Goal: Task Accomplishment & Management: Manage account settings

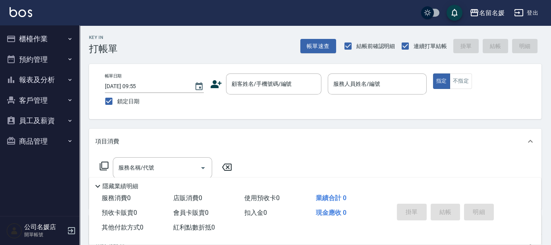
click at [373, 155] on div "服務名稱/代號 服務名稱/代號" at bounding box center [315, 181] width 452 height 55
click at [374, 154] on div "服務名稱/代號 服務名稱/代號" at bounding box center [315, 181] width 452 height 55
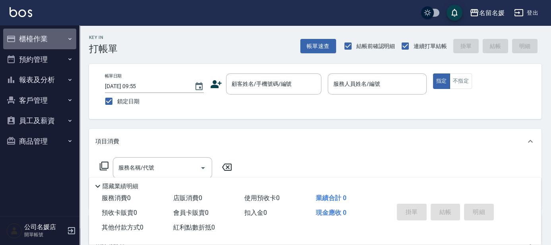
click at [54, 39] on button "櫃檯作業" at bounding box center [39, 39] width 73 height 21
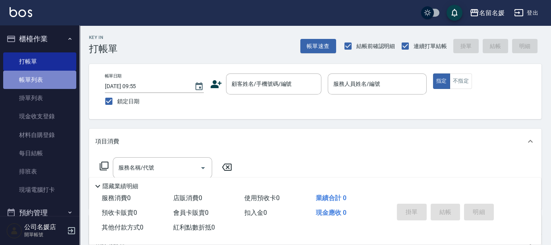
click at [57, 79] on link "帳單列表" at bounding box center [39, 80] width 73 height 18
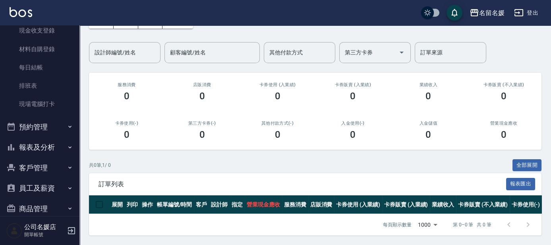
scroll to position [98, 0]
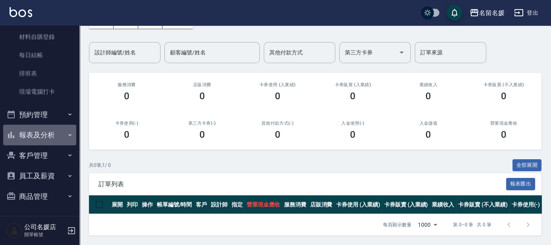
click at [42, 139] on button "報表及分析" at bounding box center [39, 135] width 73 height 21
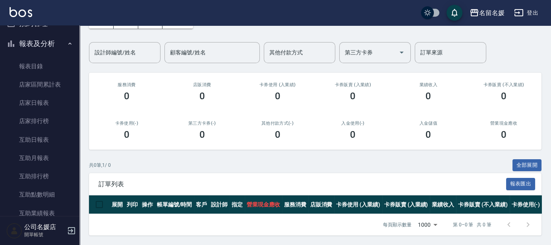
scroll to position [207, 0]
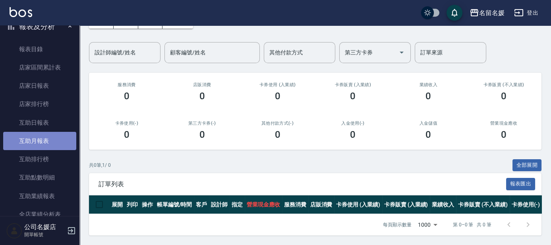
click at [46, 142] on link "互助月報表" at bounding box center [39, 141] width 73 height 18
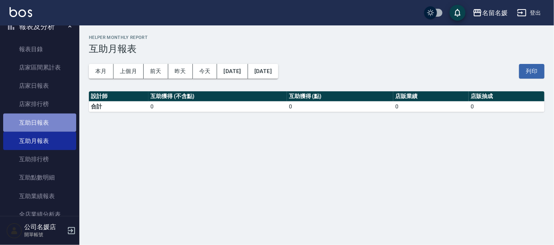
click at [55, 122] on link "互助日報表" at bounding box center [39, 123] width 73 height 18
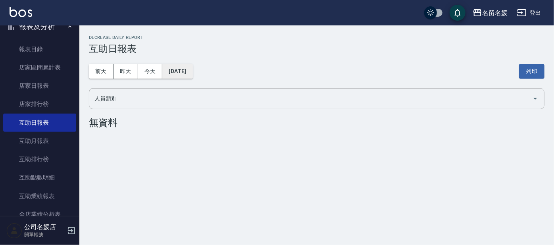
click at [191, 71] on button "[DATE]" at bounding box center [177, 71] width 30 height 15
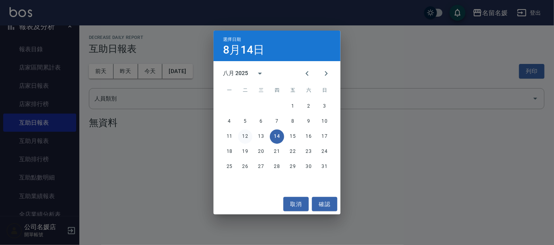
click at [245, 136] on button "12" at bounding box center [245, 136] width 14 height 14
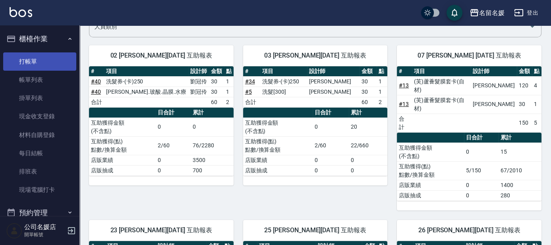
click at [39, 61] on link "打帳單" at bounding box center [39, 61] width 73 height 18
drag, startPoint x: 39, startPoint y: 61, endPoint x: 30, endPoint y: 60, distance: 9.1
click at [38, 62] on link "打帳單" at bounding box center [39, 61] width 73 height 18
click at [30, 60] on link "打帳單" at bounding box center [39, 61] width 73 height 18
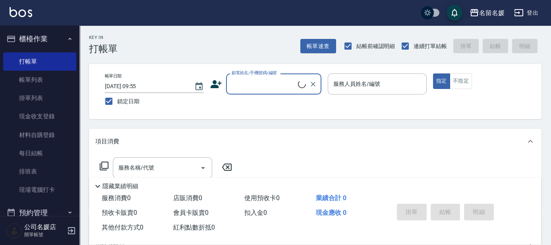
click at [268, 84] on input "顧客姓名/手機號碼/編號" at bounding box center [264, 84] width 68 height 14
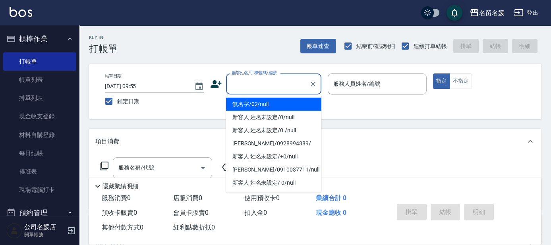
type input "無名字/02/null"
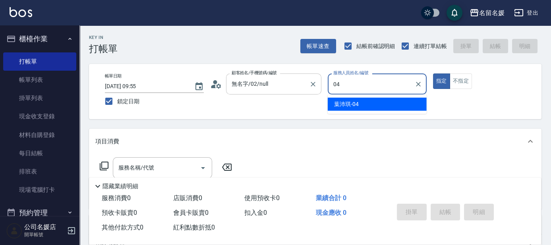
type input "04"
type button "true"
type input "[PERSON_NAME]-04"
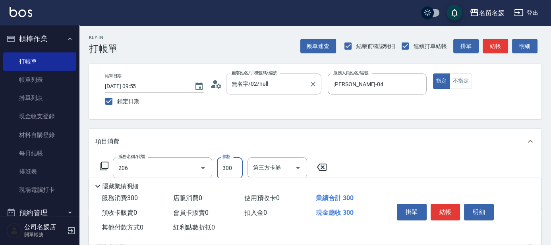
type input "洗髮[300](206)"
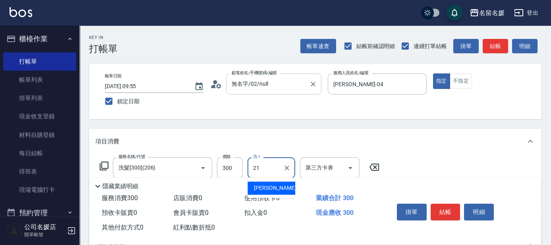
type input "[PERSON_NAME]-21"
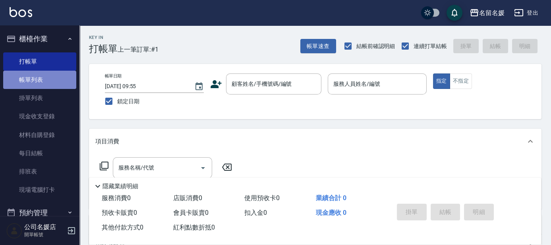
click at [51, 81] on link "帳單列表" at bounding box center [39, 80] width 73 height 18
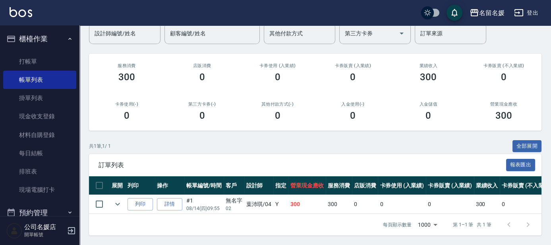
scroll to position [75, 0]
click at [118, 202] on icon "expand row" at bounding box center [118, 204] width 10 height 10
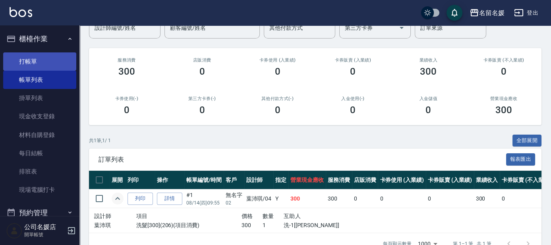
click at [40, 67] on link "打帳單" at bounding box center [39, 61] width 73 height 18
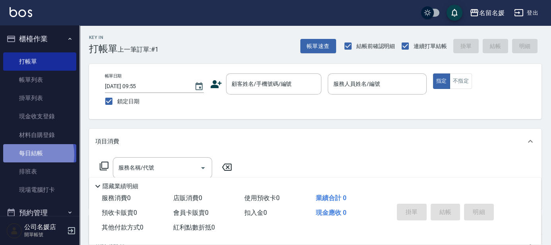
click at [28, 155] on link "每日結帳" at bounding box center [39, 153] width 73 height 18
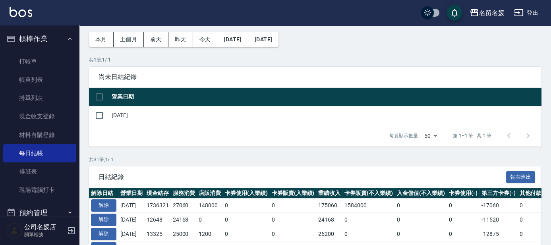
scroll to position [36, 0]
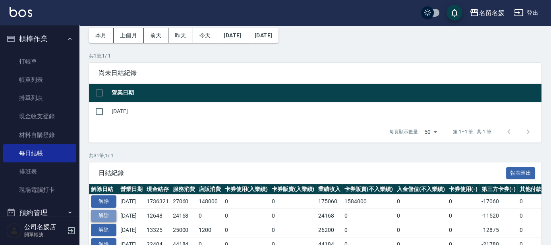
click at [104, 214] on button "解除" at bounding box center [103, 216] width 25 height 12
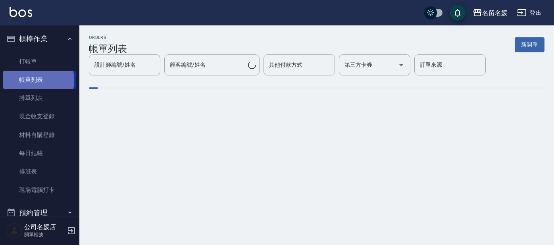
click at [29, 80] on link "帳單列表" at bounding box center [39, 80] width 73 height 18
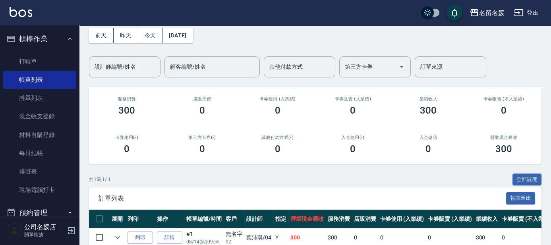
scroll to position [36, 0]
click at [94, 41] on button "前天" at bounding box center [101, 35] width 25 height 15
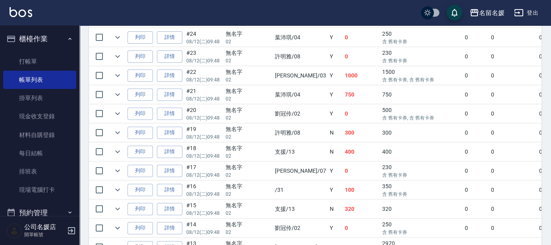
scroll to position [577, 0]
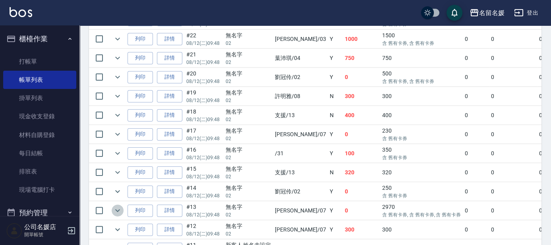
click at [119, 207] on icon "expand row" at bounding box center [118, 211] width 10 height 10
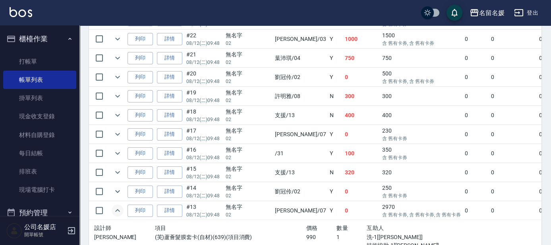
scroll to position [614, 0]
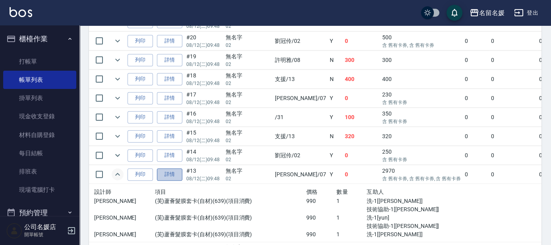
click at [172, 168] on link "詳情" at bounding box center [169, 174] width 25 height 12
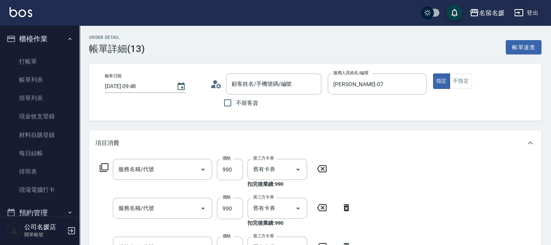
type input "2025/08/12 09:48"
type input "廖佳惠-07"
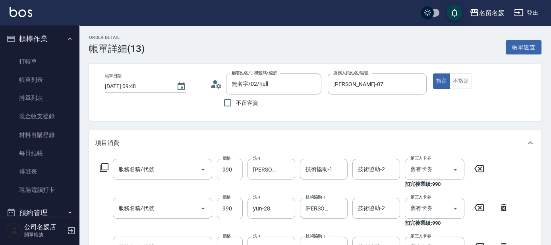
type input "無名字/02/null"
type input "(芙)蘆薈髮膜套卡(自材)(639)"
click at [309, 174] on input "技術協助-1" at bounding box center [323, 169] width 41 height 14
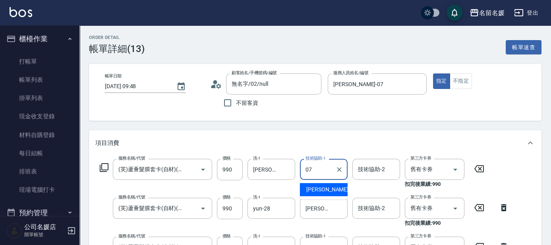
click at [311, 187] on span "廖佳惠 -07" at bounding box center [331, 189] width 50 height 8
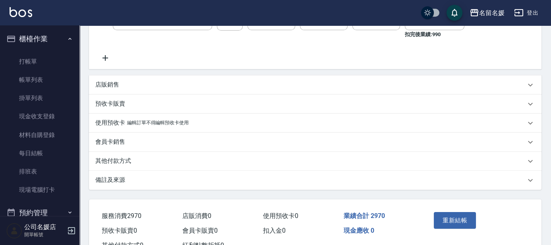
scroll to position [257, 0]
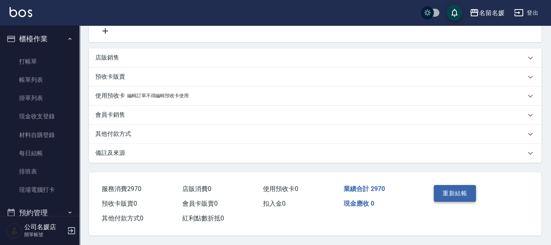
type input "廖佳惠-07"
click at [470, 196] on button "重新結帳" at bounding box center [455, 193] width 42 height 17
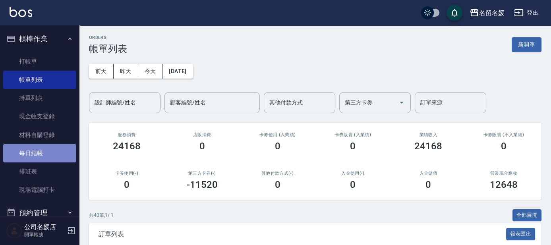
click at [52, 158] on link "每日結帳" at bounding box center [39, 153] width 73 height 18
click at [53, 157] on link "每日結帳" at bounding box center [39, 153] width 73 height 18
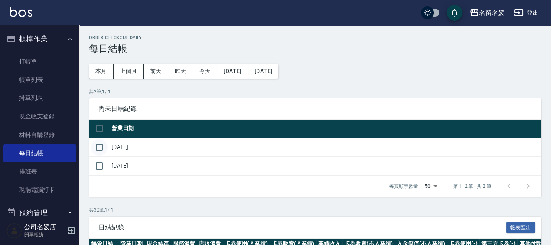
click at [98, 149] on input "checkbox" at bounding box center [99, 147] width 17 height 17
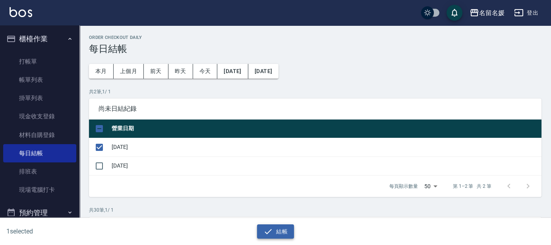
click at [265, 226] on button "結帳" at bounding box center [275, 231] width 37 height 15
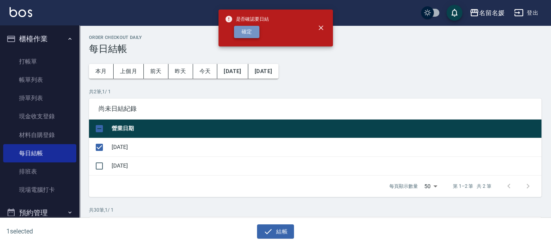
click at [246, 29] on button "確定" at bounding box center [246, 32] width 25 height 12
checkbox input "false"
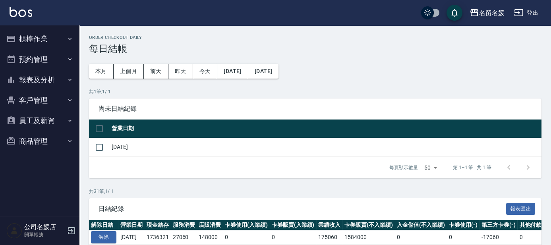
click at [25, 42] on button "櫃檯作業" at bounding box center [39, 39] width 73 height 21
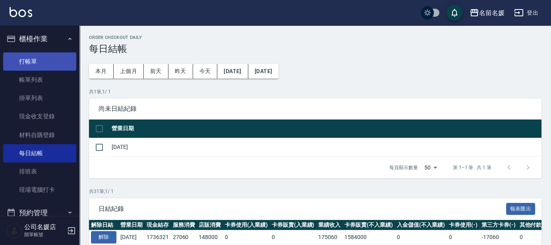
click at [41, 61] on link "打帳單" at bounding box center [39, 61] width 73 height 18
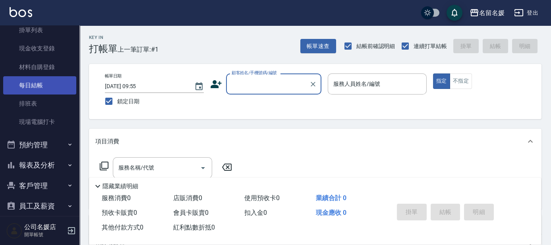
scroll to position [98, 0]
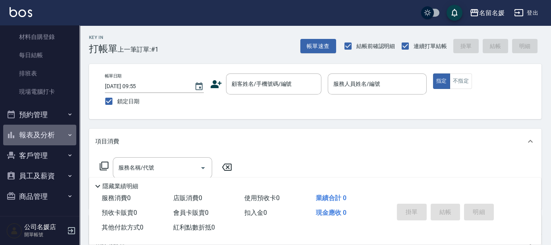
click at [48, 130] on button "報表及分析" at bounding box center [39, 135] width 73 height 21
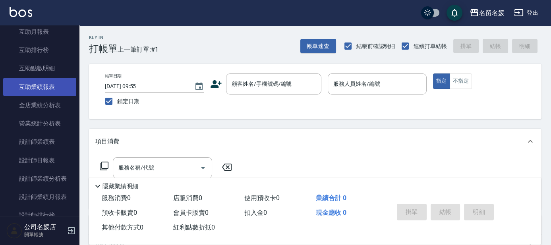
scroll to position [387, 0]
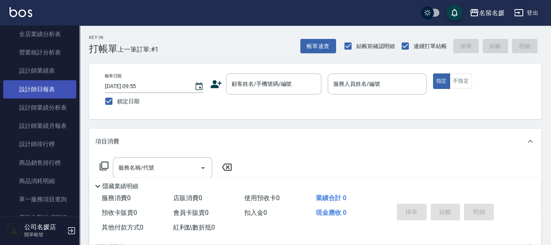
click at [65, 87] on link "設計師日報表" at bounding box center [39, 89] width 73 height 18
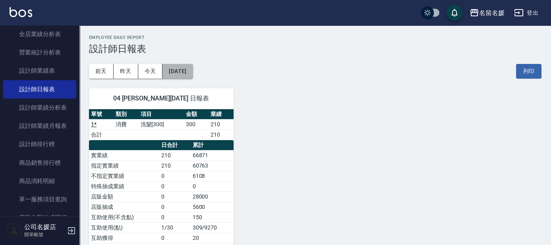
click at [179, 72] on button "[DATE]" at bounding box center [177, 71] width 30 height 15
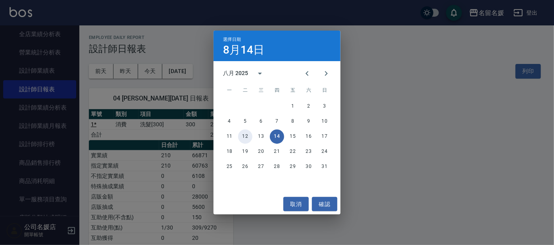
drag, startPoint x: 245, startPoint y: 140, endPoint x: 241, endPoint y: 138, distance: 4.4
click at [244, 138] on button "12" at bounding box center [245, 136] width 14 height 14
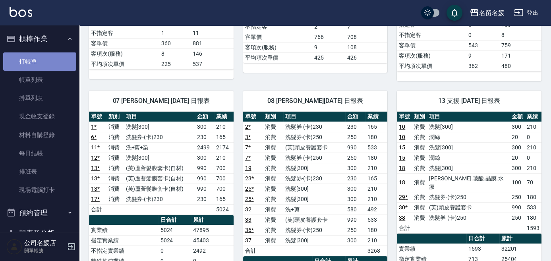
click at [44, 62] on link "打帳單" at bounding box center [39, 61] width 73 height 18
